Goal: Task Accomplishment & Management: Use online tool/utility

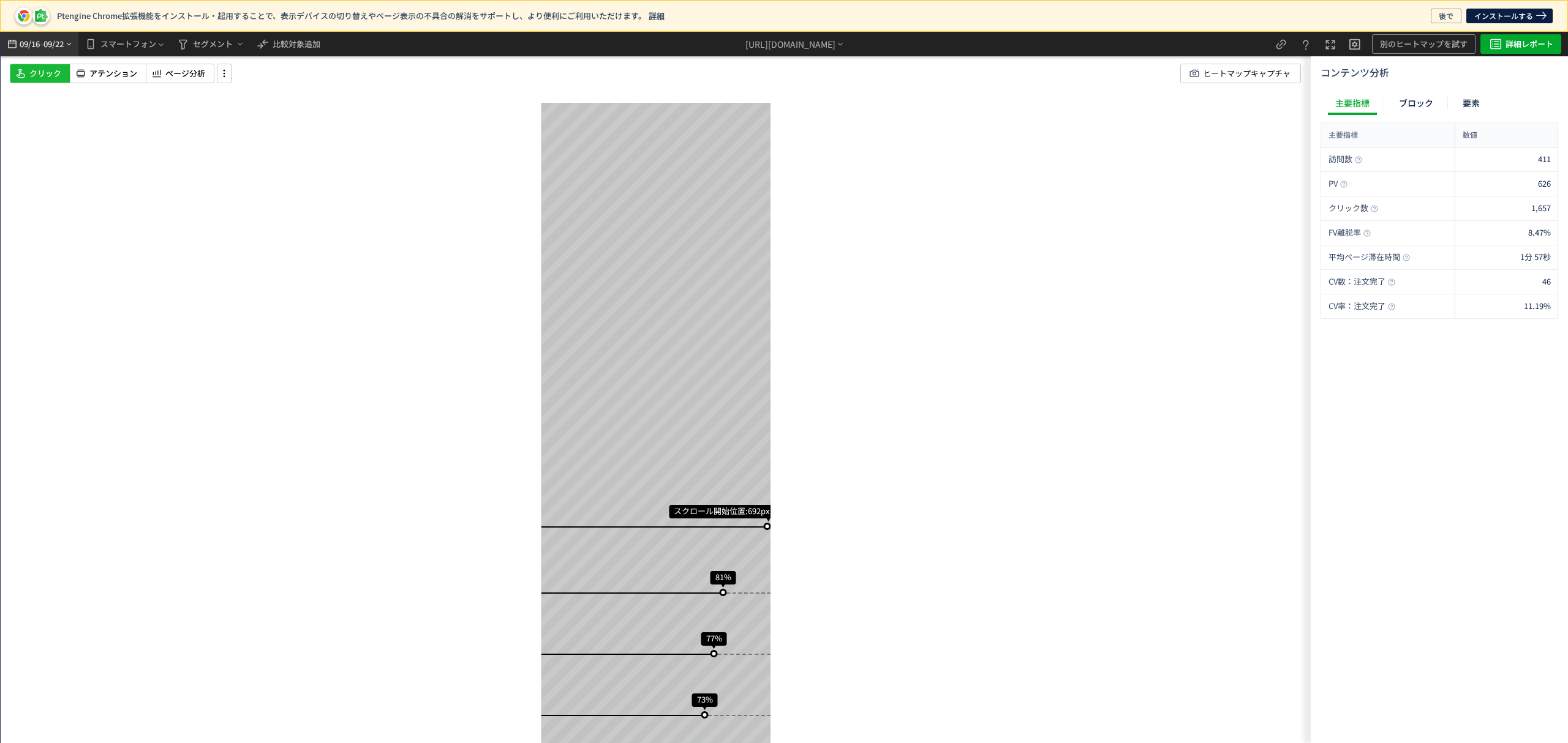
click at [43, 45] on span "-" at bounding box center [41, 44] width 3 height 24
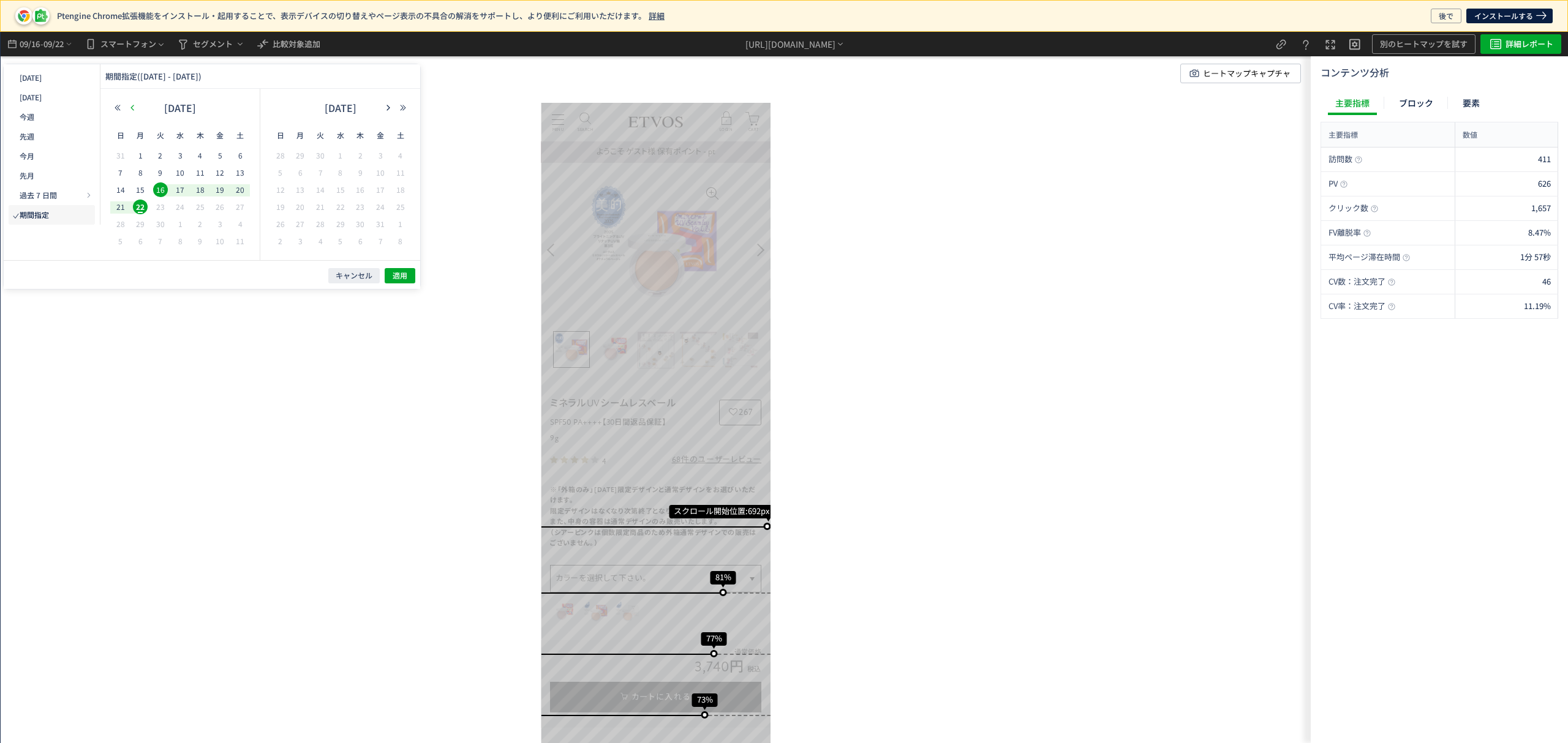
click at [133, 109] on icon "button" at bounding box center [132, 108] width 8 height 8
click at [134, 171] on span "2" at bounding box center [140, 173] width 15 height 15
click at [380, 108] on button "button" at bounding box center [388, 107] width 15 height 8
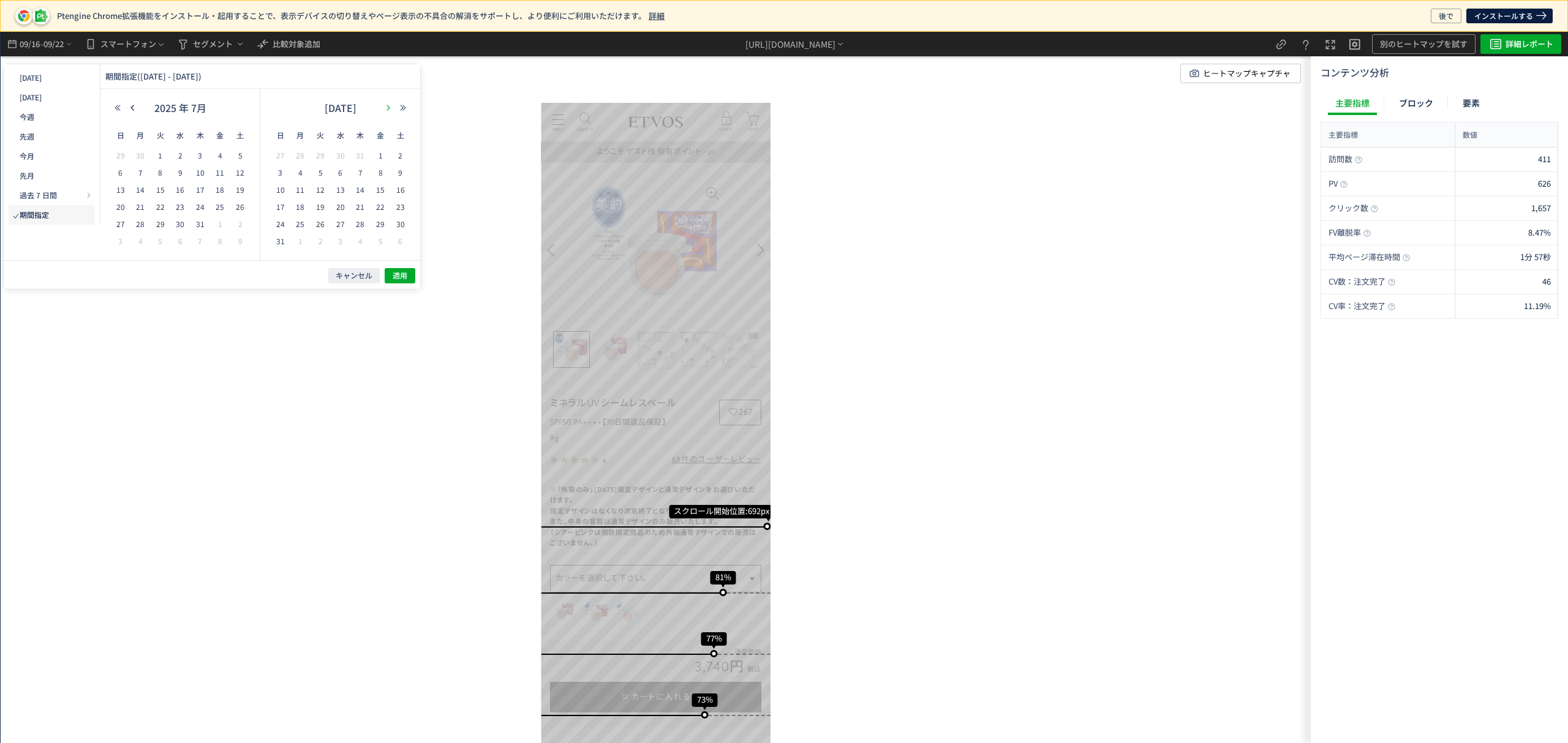
click at [384, 105] on icon "button" at bounding box center [388, 108] width 8 height 8
click at [297, 209] on span "22" at bounding box center [301, 207] width 15 height 15
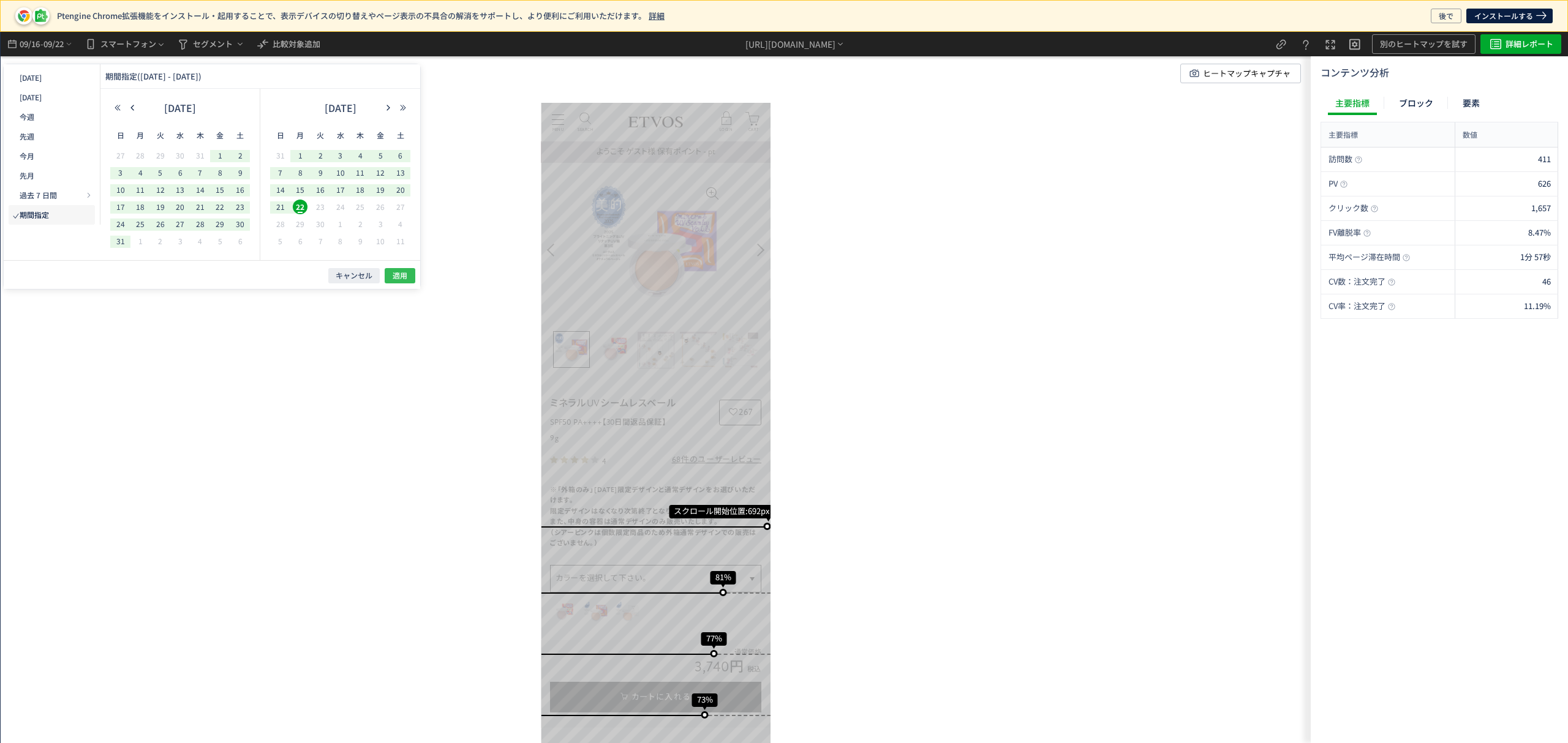
click at [393, 275] on span "適用" at bounding box center [400, 275] width 15 height 10
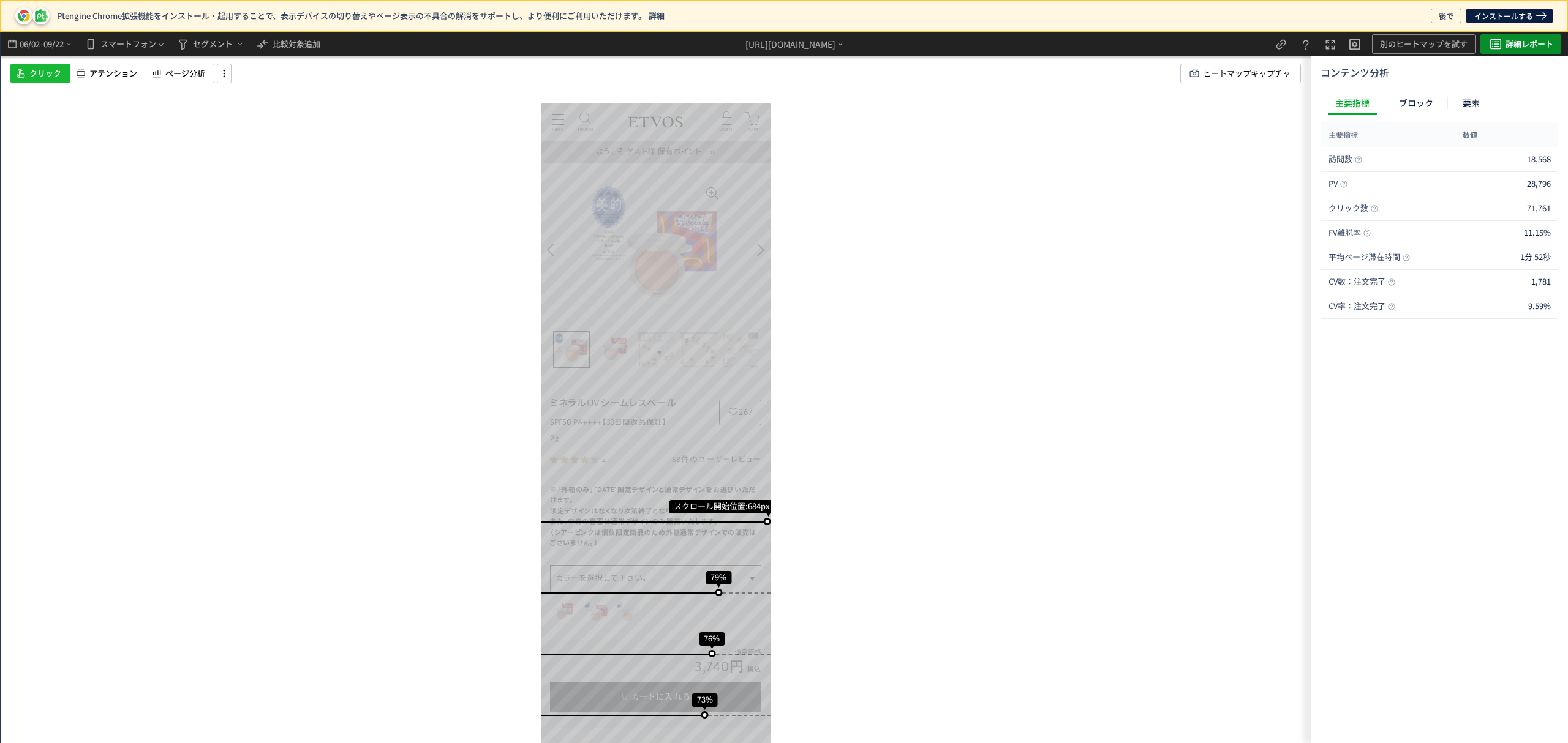
click at [1508, 38] on span "詳細レポート" at bounding box center [1529, 43] width 48 height 20
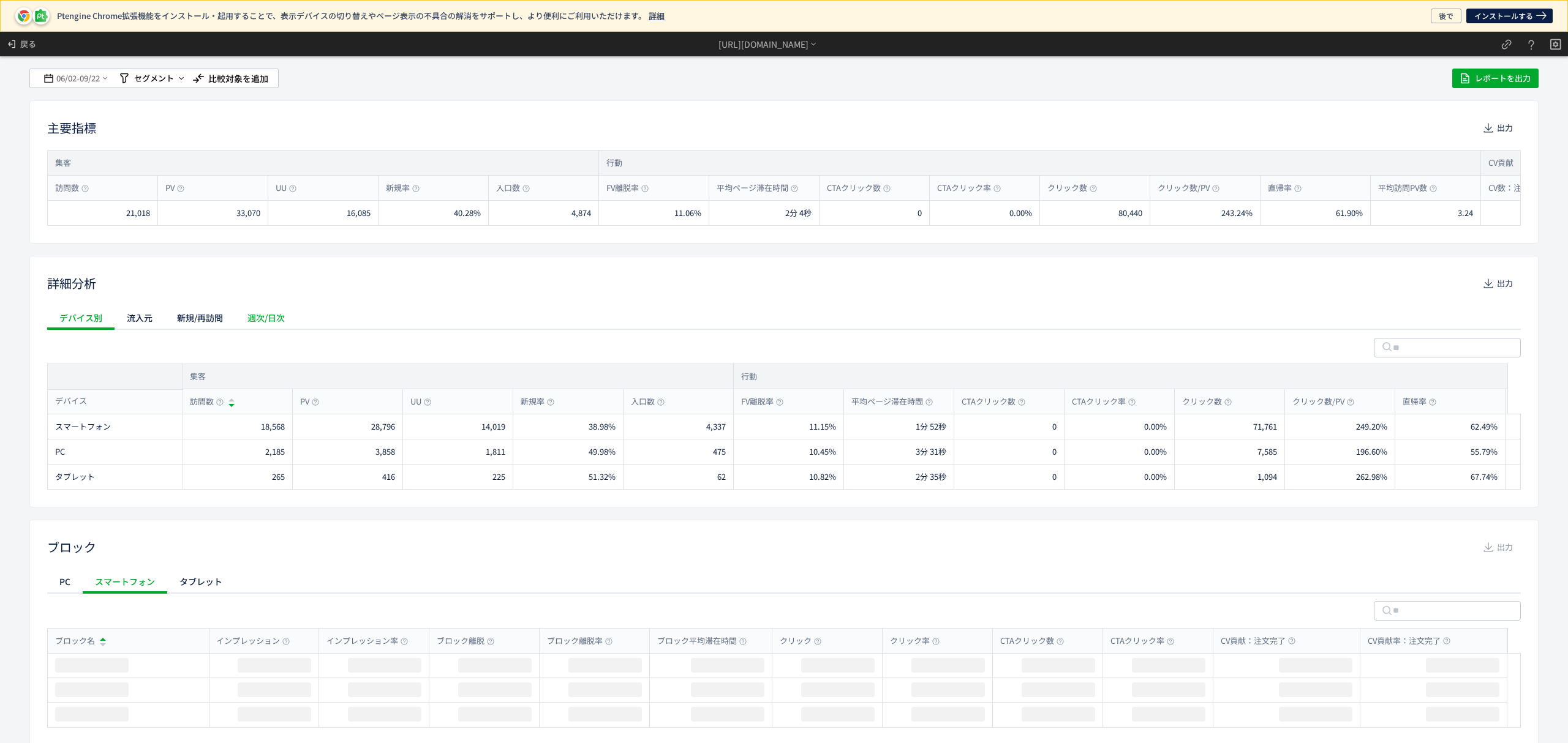
click at [241, 319] on div "週次/日次" at bounding box center [266, 317] width 62 height 24
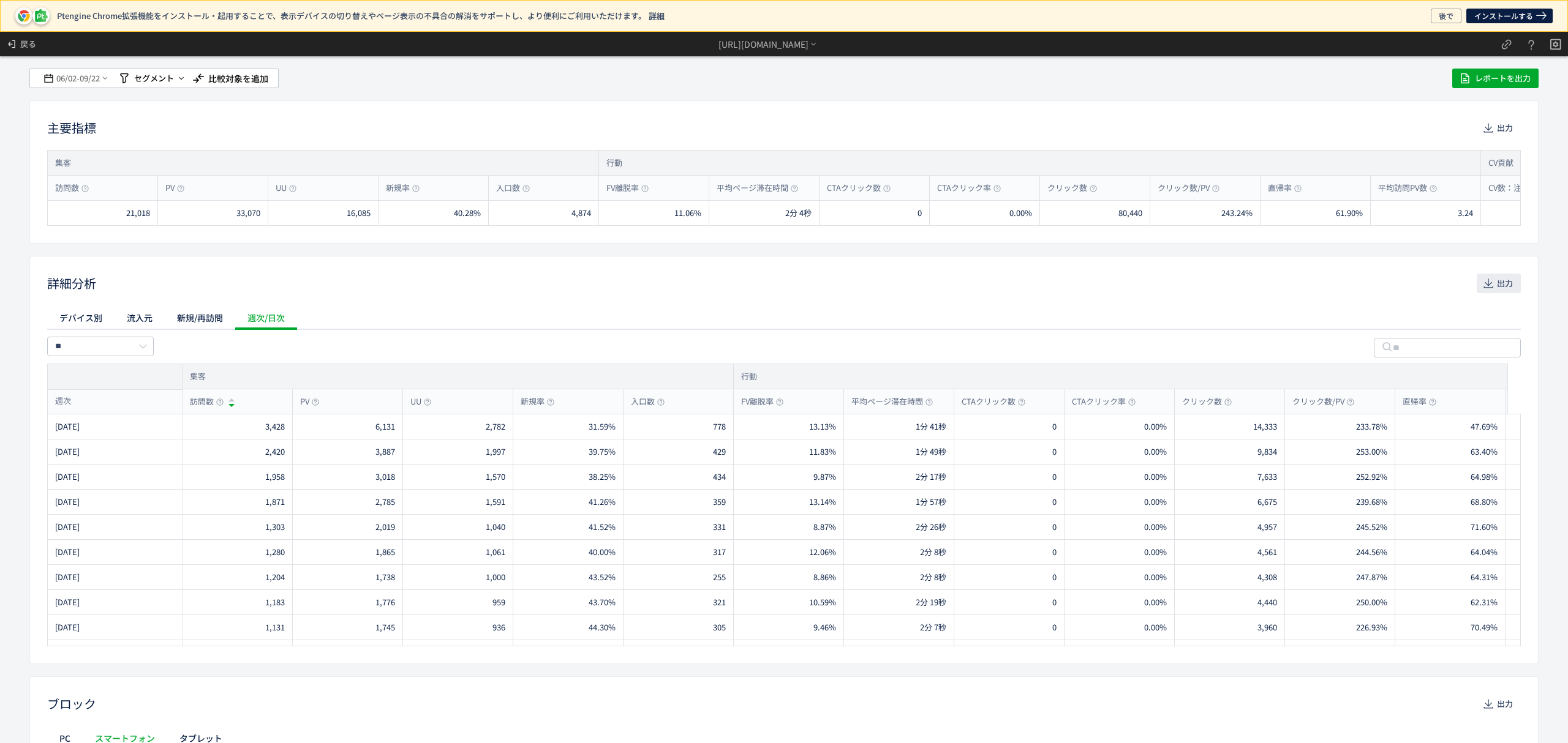
click at [1497, 285] on span "出力" at bounding box center [1504, 283] width 16 height 20
